Goal: Information Seeking & Learning: Learn about a topic

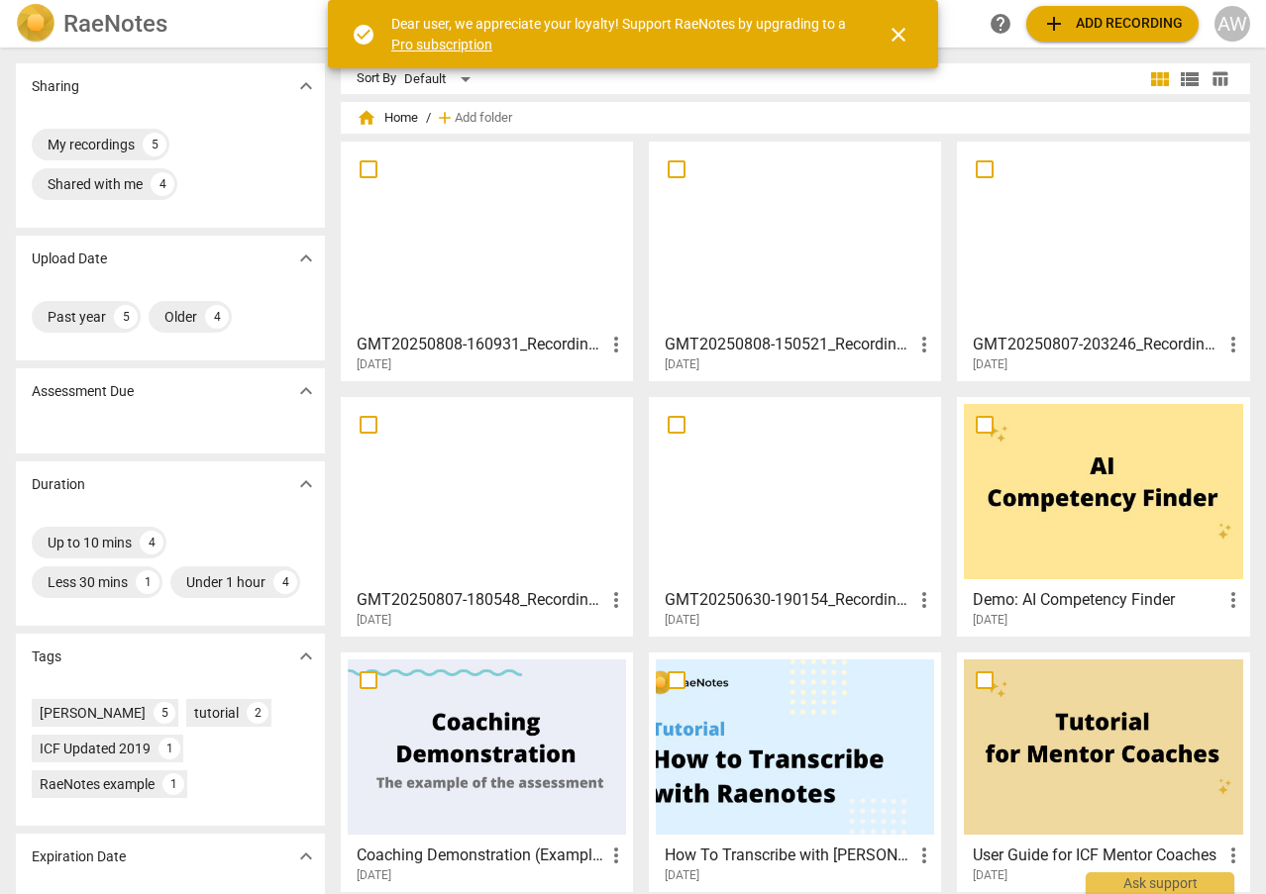
click at [766, 235] on div at bounding box center [795, 236] width 278 height 175
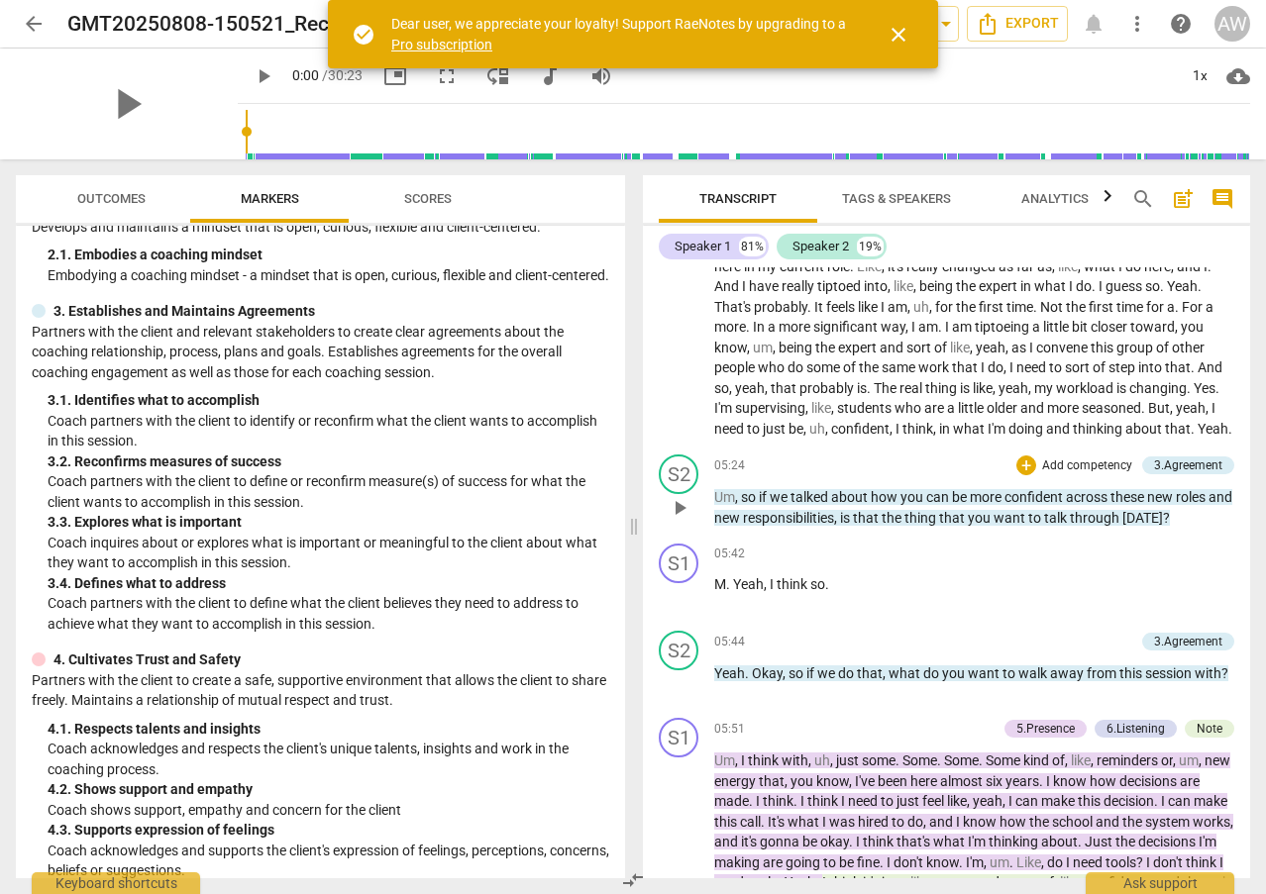
scroll to position [1486, 0]
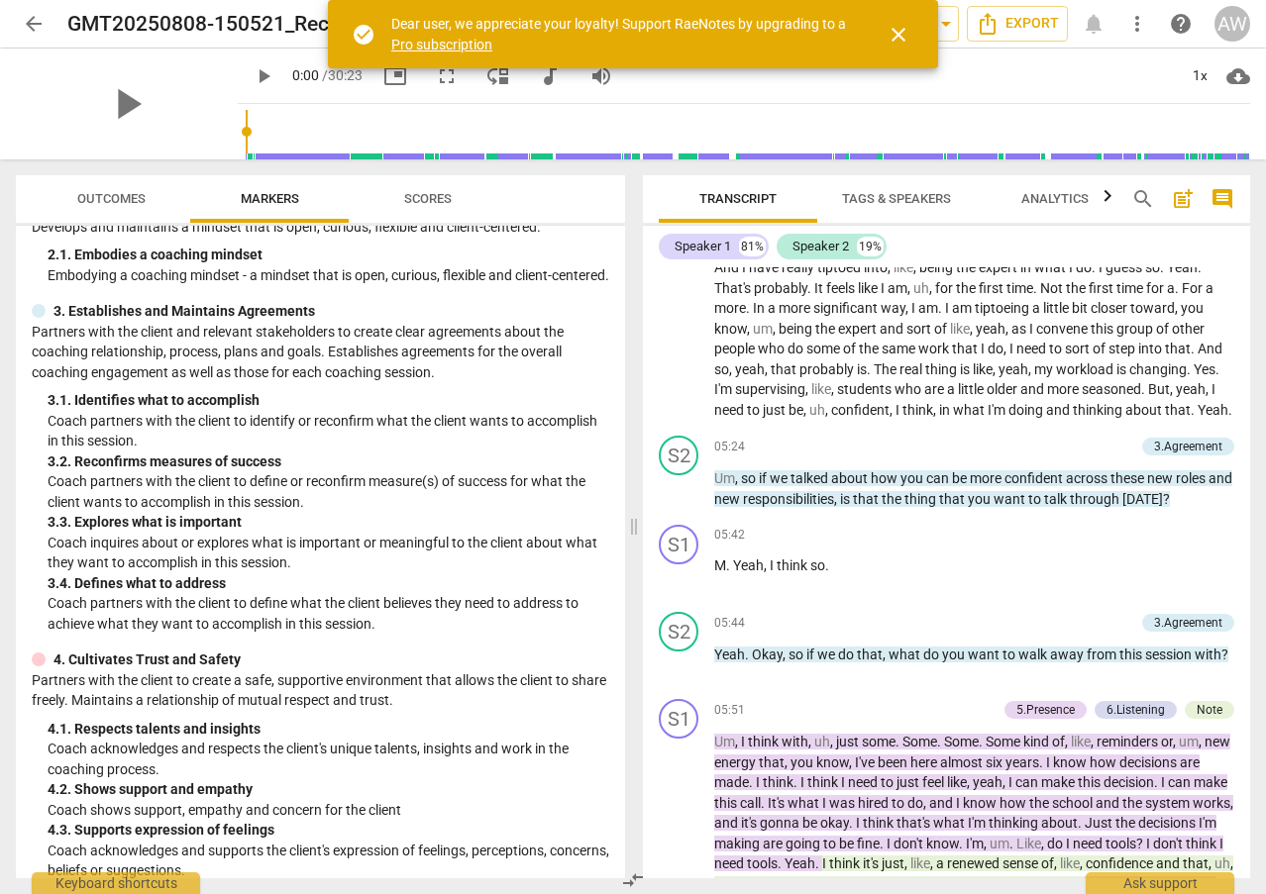
click at [397, 191] on span "Scores" at bounding box center [427, 199] width 95 height 27
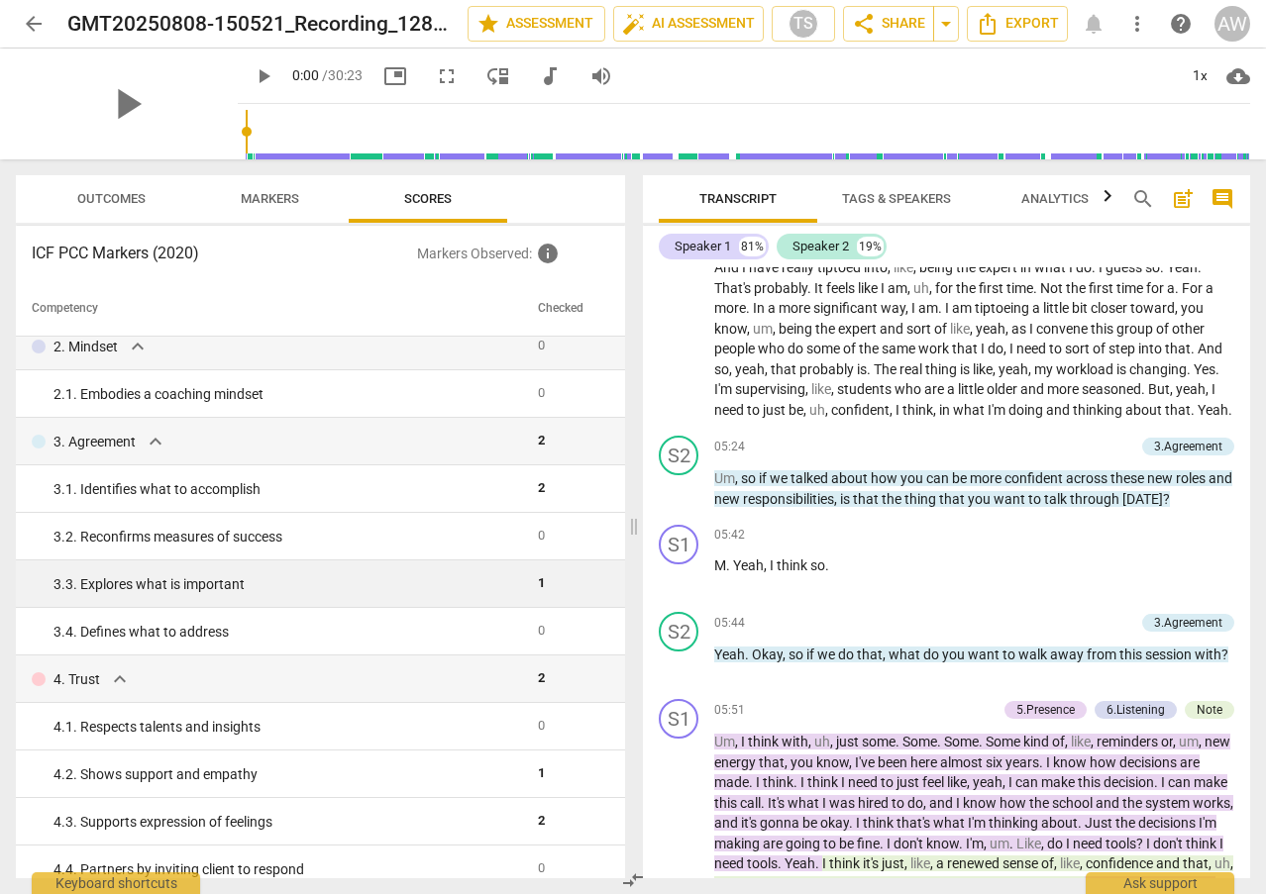
scroll to position [208, 0]
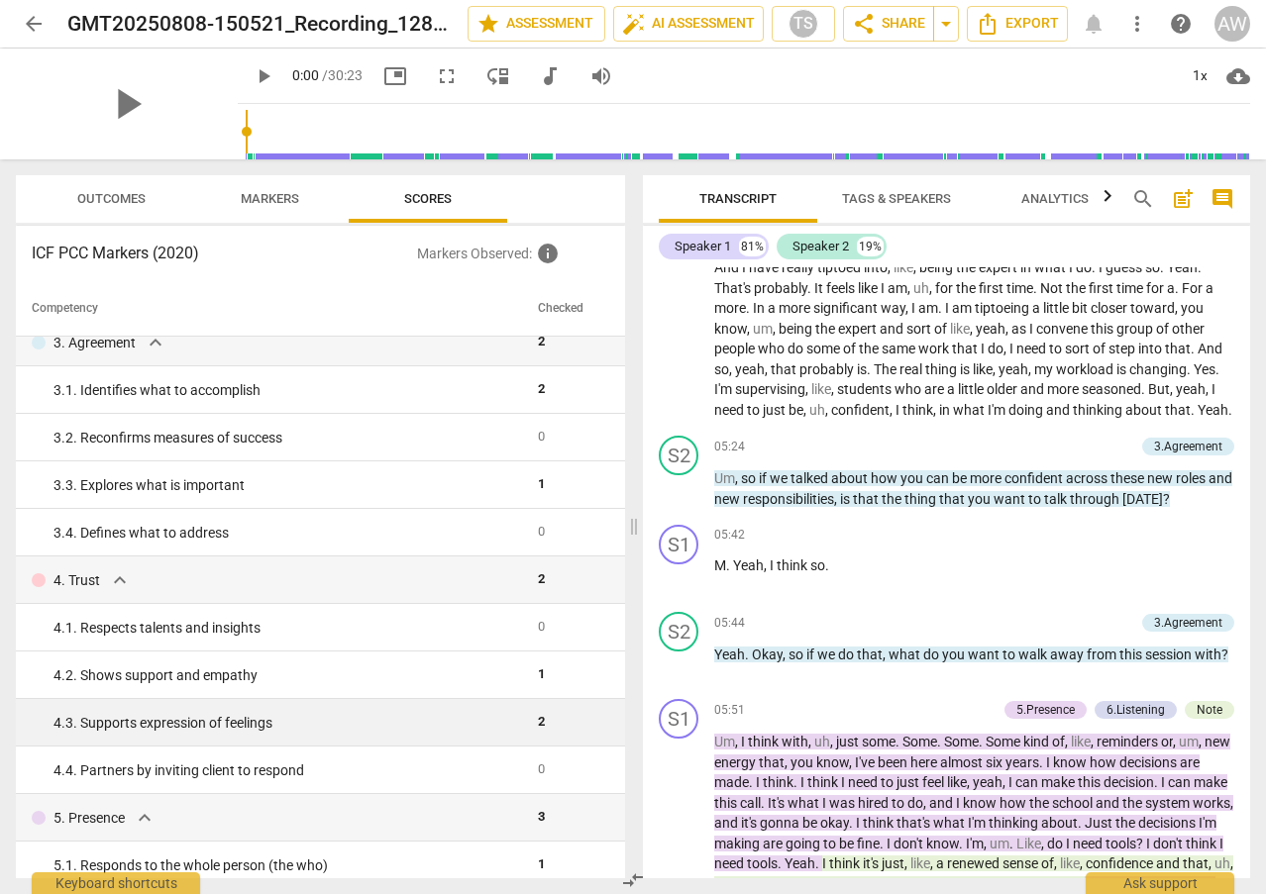
click at [538, 724] on span "2" at bounding box center [541, 721] width 7 height 15
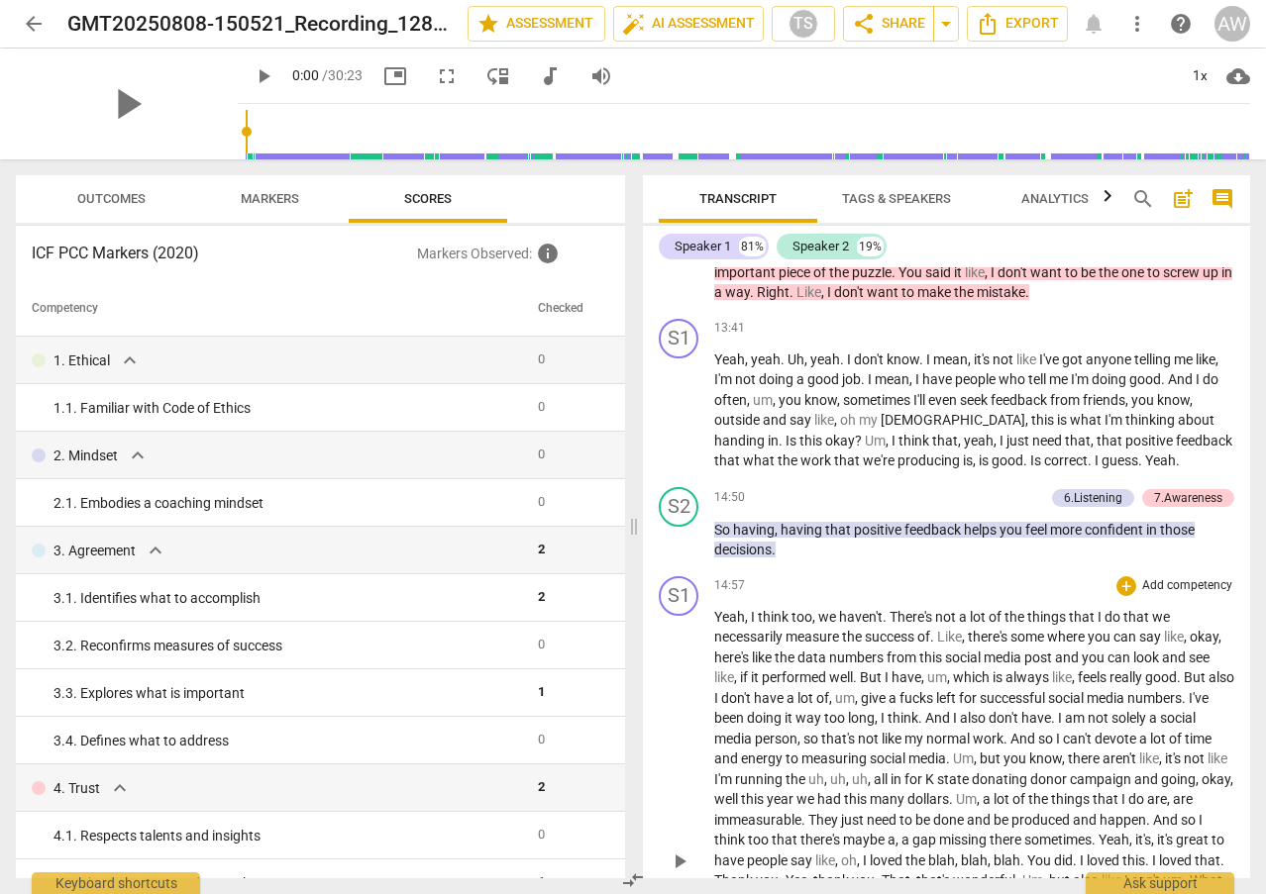
scroll to position [3862, 0]
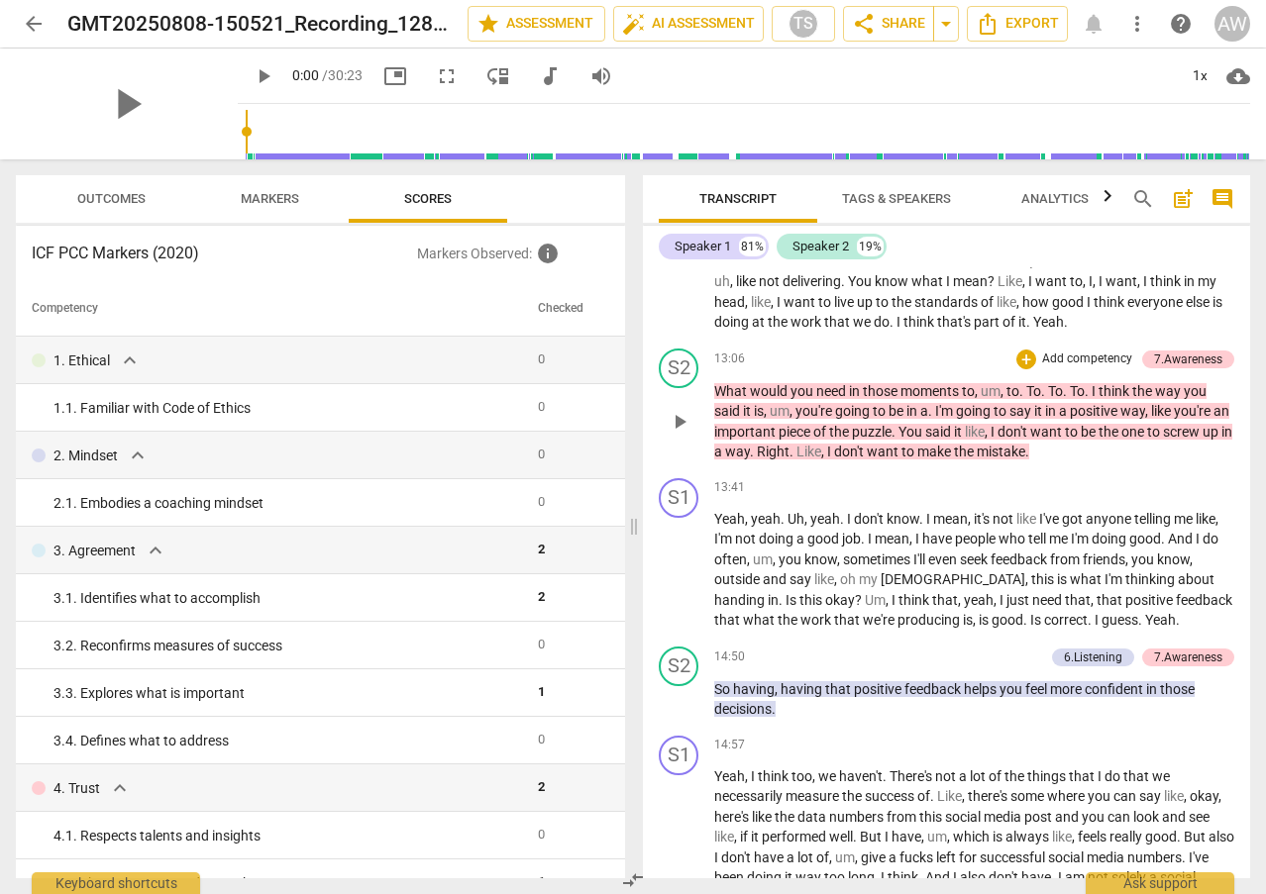
click at [797, 419] on span "you're" at bounding box center [815, 411] width 40 height 16
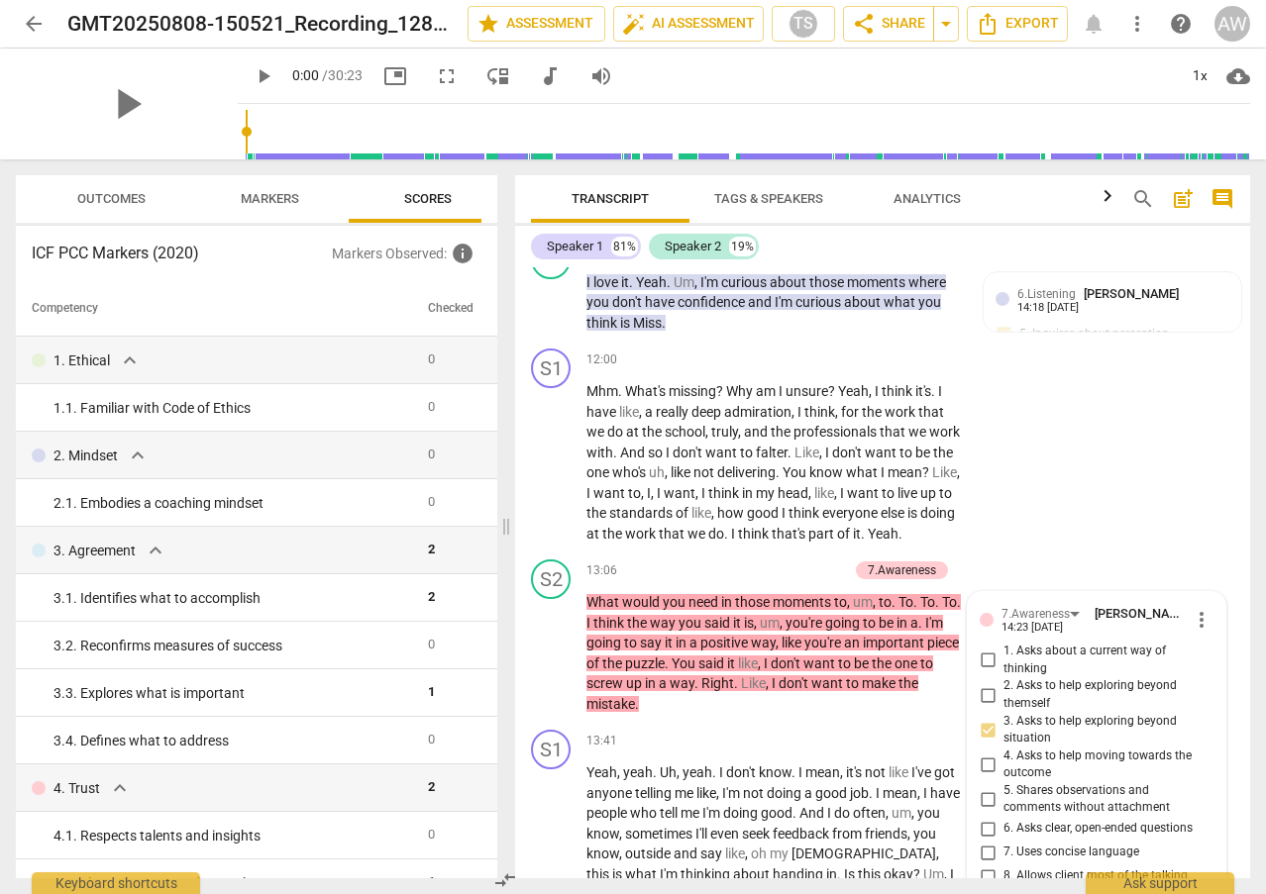
scroll to position [4546, 0]
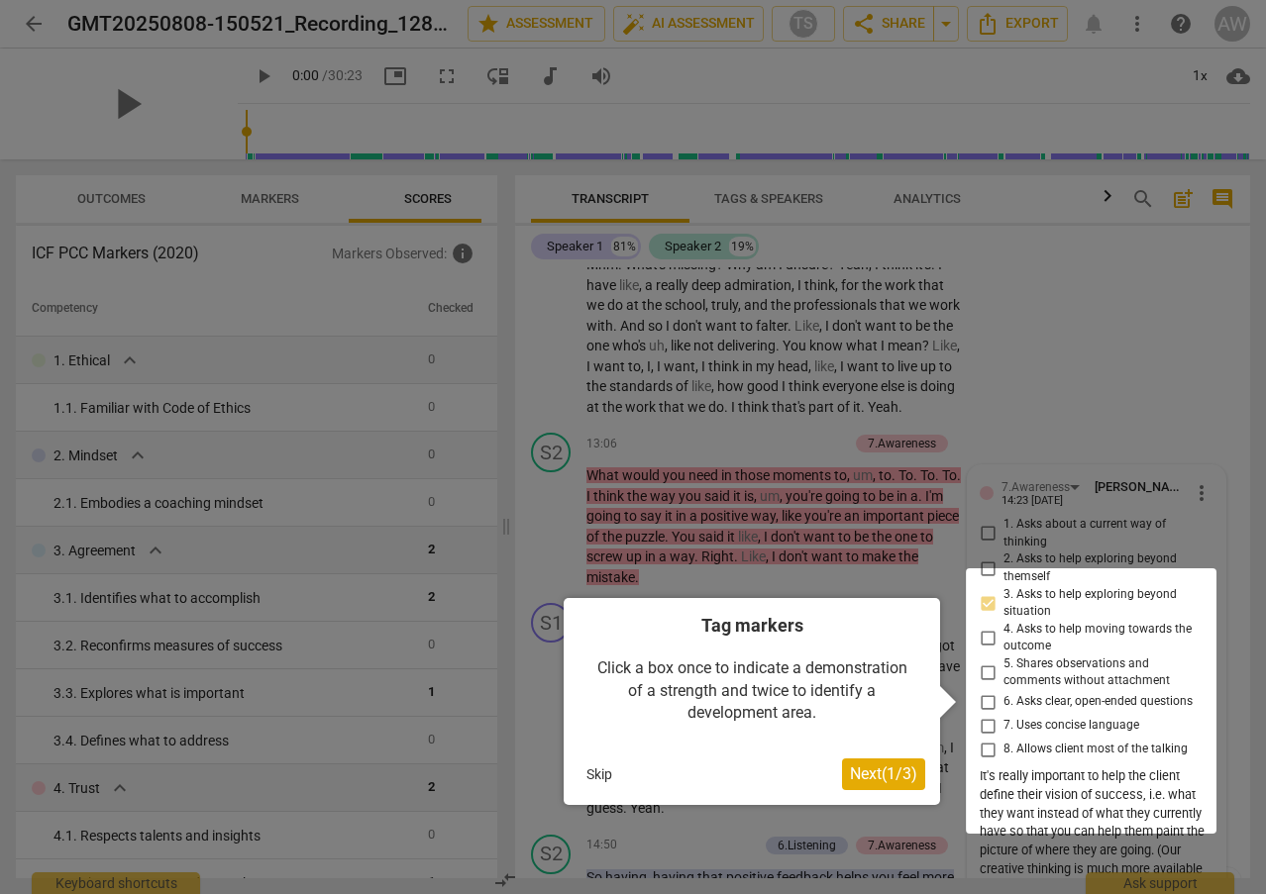
click at [1224, 481] on div at bounding box center [633, 447] width 1266 height 894
click at [1239, 613] on div at bounding box center [633, 447] width 1266 height 894
click at [598, 773] on button "Skip" at bounding box center [599, 775] width 42 height 30
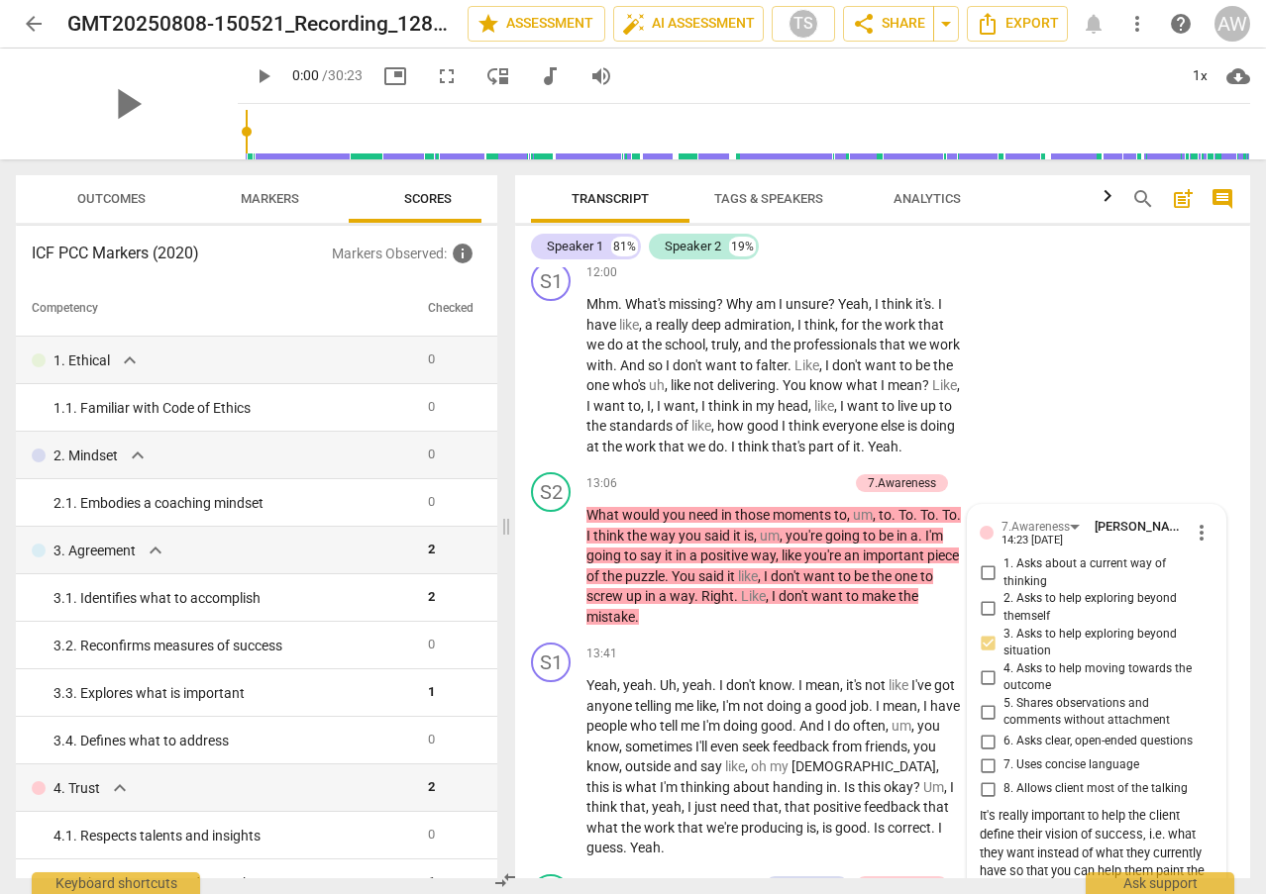
scroll to position [4348, 0]
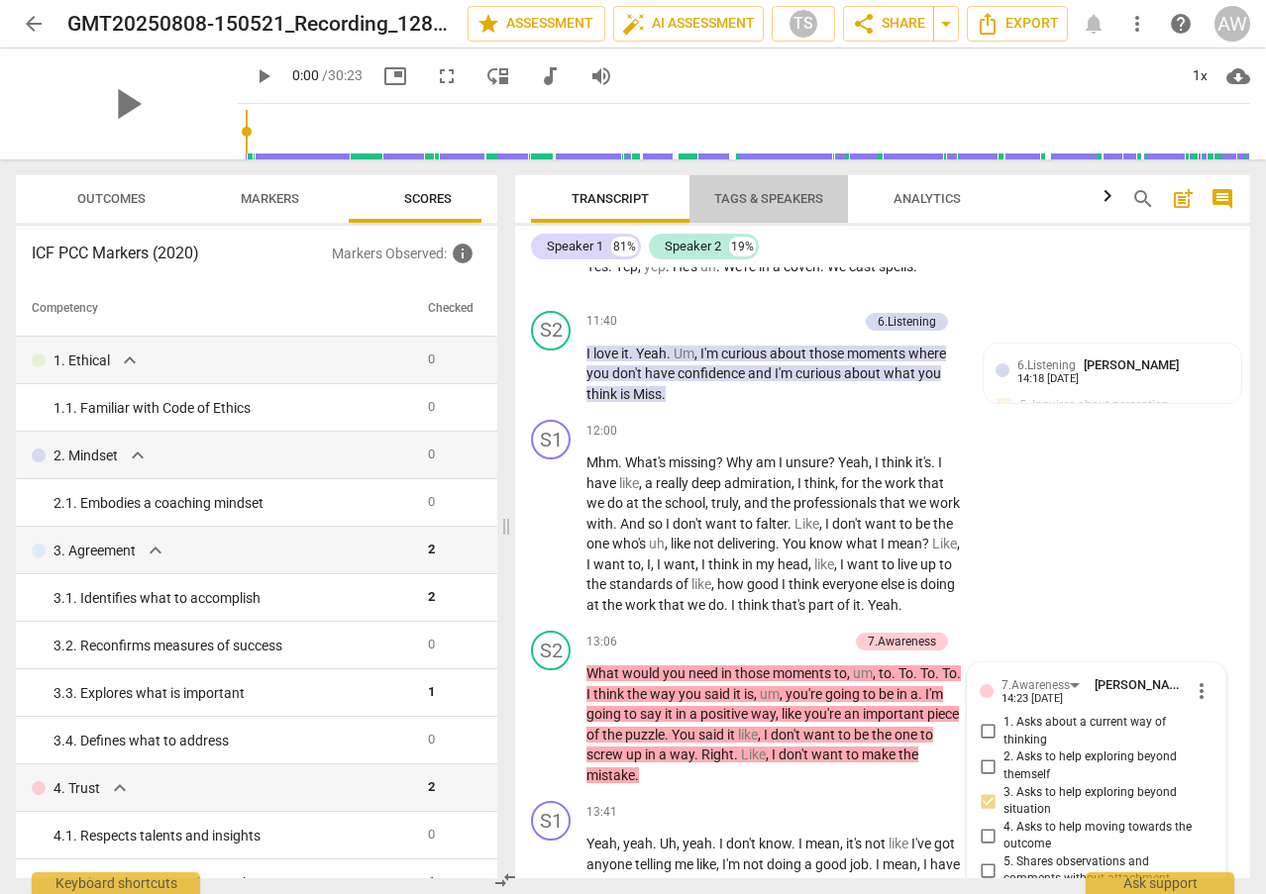
click at [767, 193] on span "Tags & Speakers" at bounding box center [768, 198] width 109 height 15
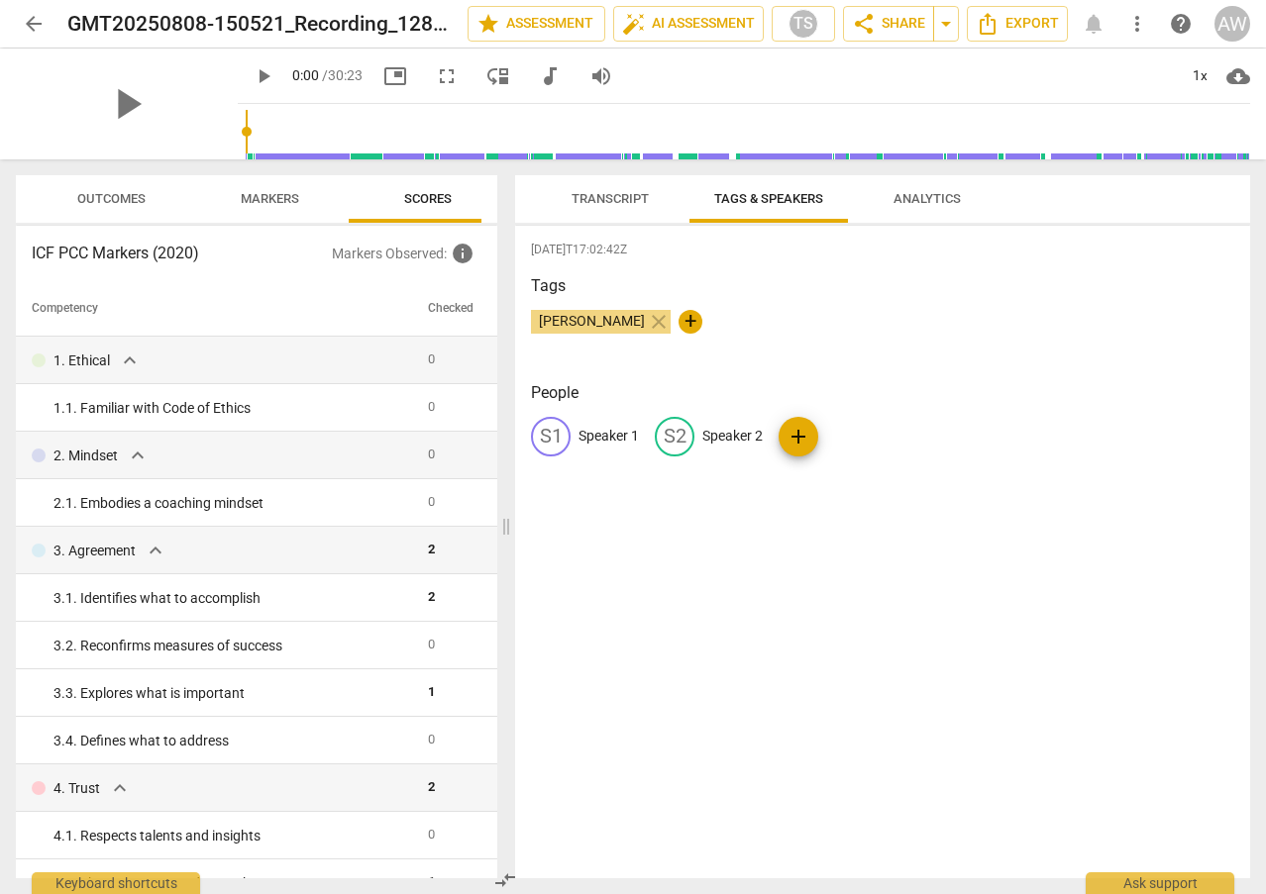
click at [613, 191] on span "Transcript" at bounding box center [609, 198] width 77 height 15
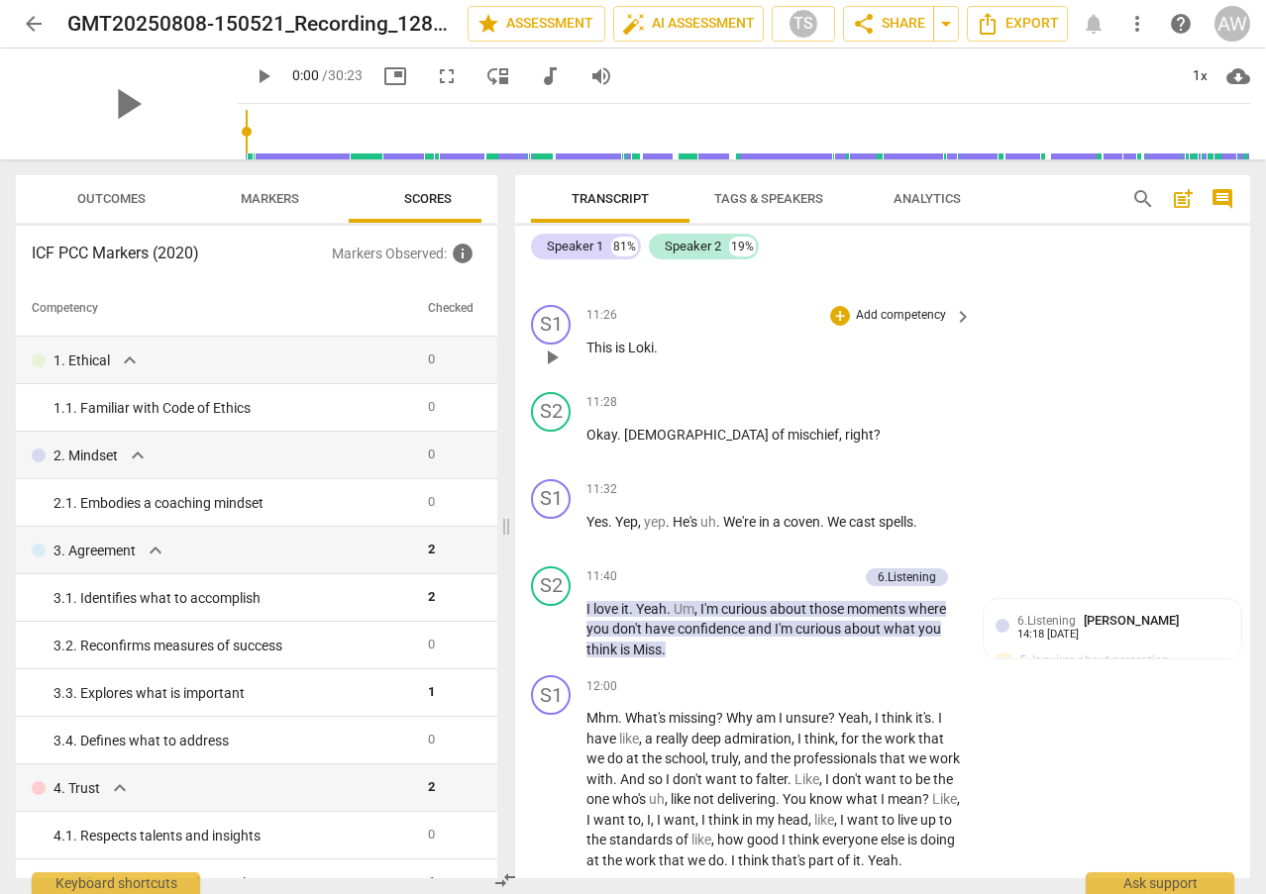
scroll to position [4051, 0]
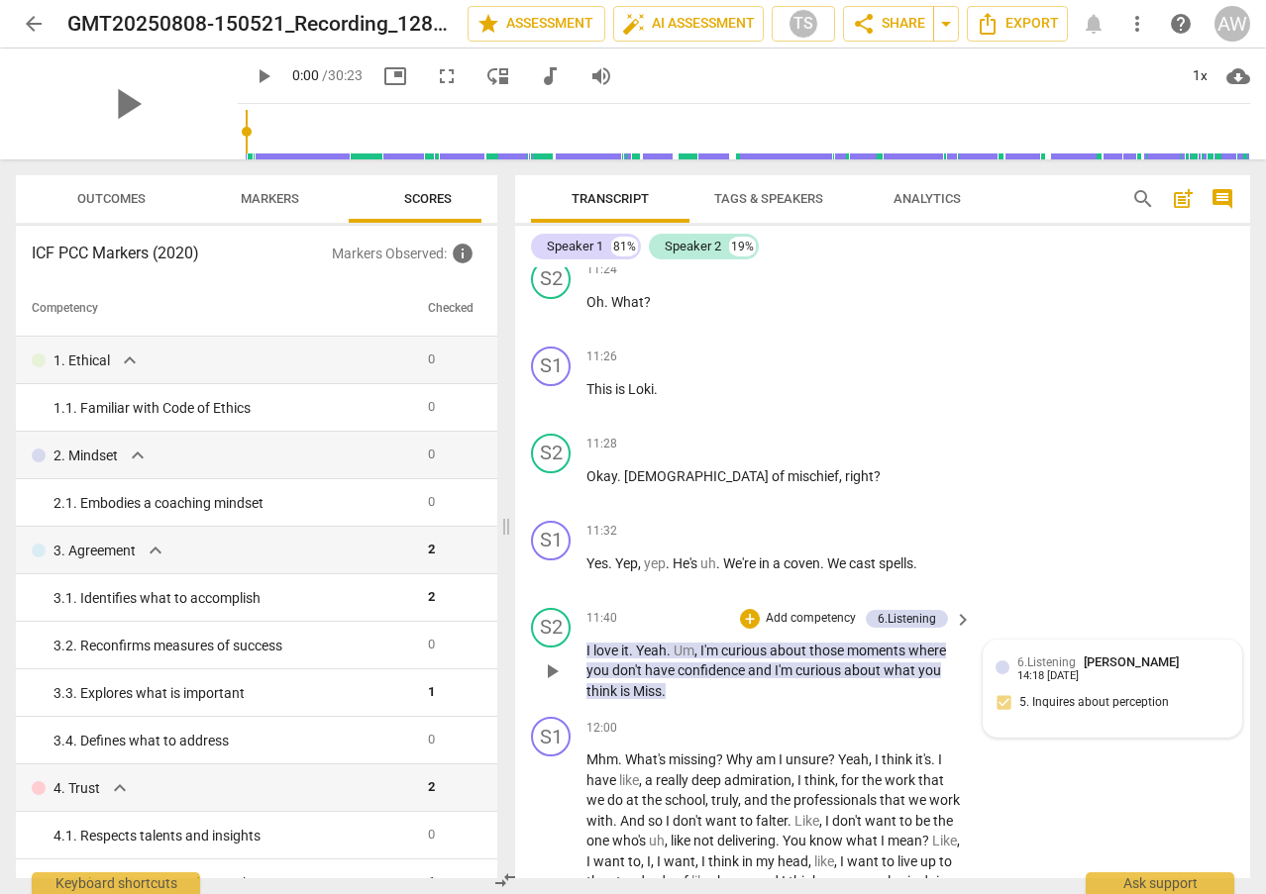
click at [1185, 683] on div "6.Listening [PERSON_NAME] 14:18 [DATE]" at bounding box center [1123, 668] width 212 height 31
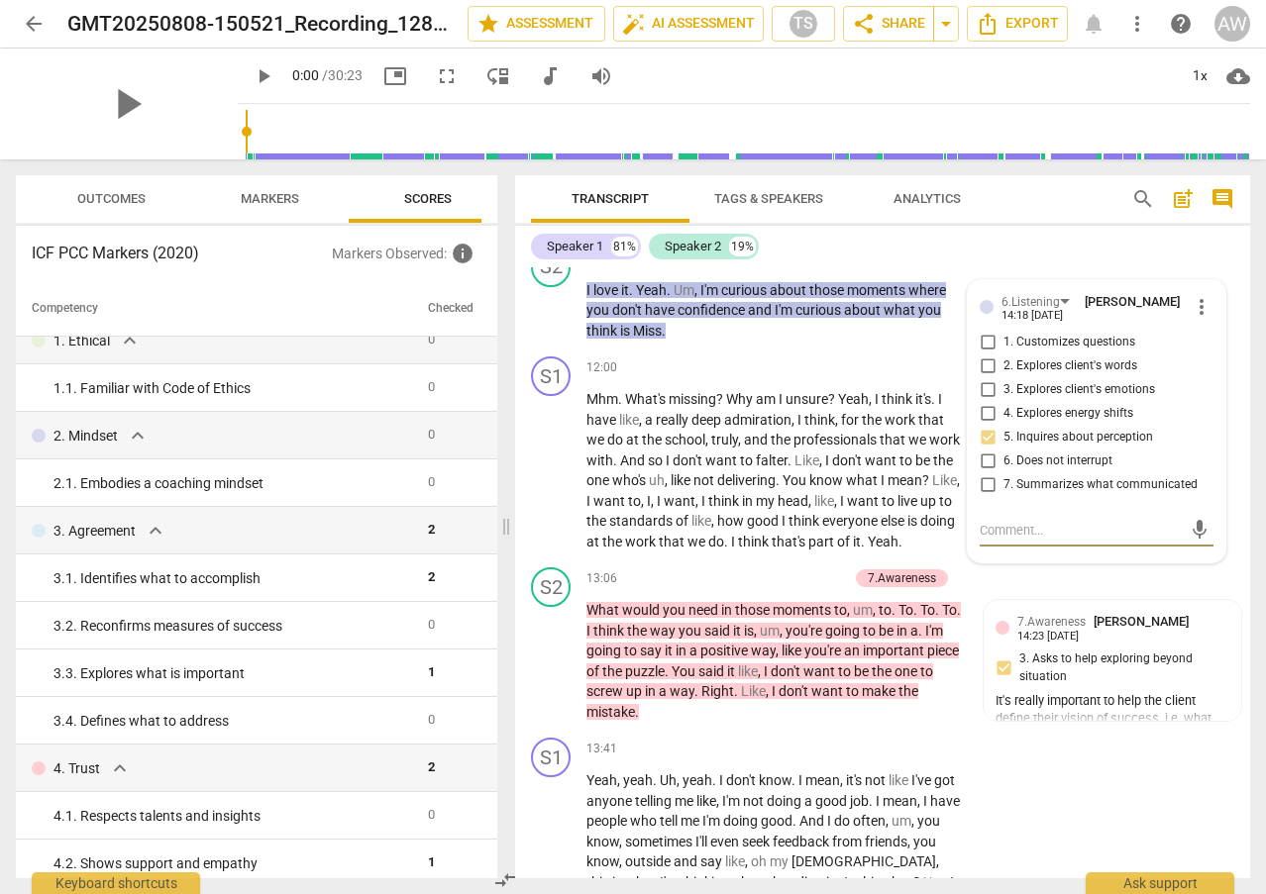
scroll to position [0, 0]
